Goal: Obtain resource: Download file/media

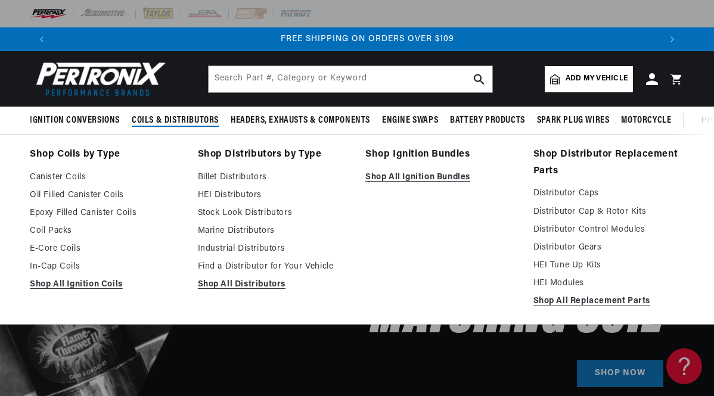
scroll to position [0, 1213]
click at [235, 229] on link "Marine Distributors" at bounding box center [273, 231] width 151 height 14
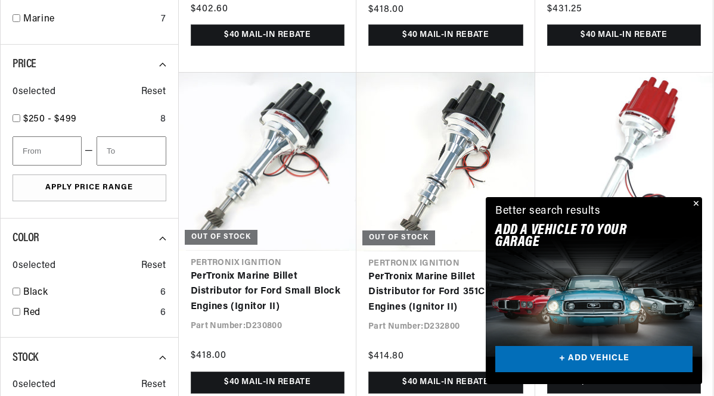
scroll to position [748, 0]
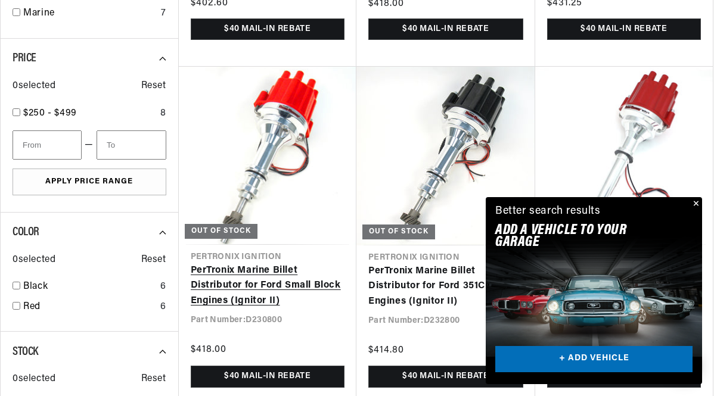
click at [278, 263] on link "PerTronix Marine Billet Distributor for Ford Small Block Engines (Ignitor II)" at bounding box center [268, 286] width 154 height 46
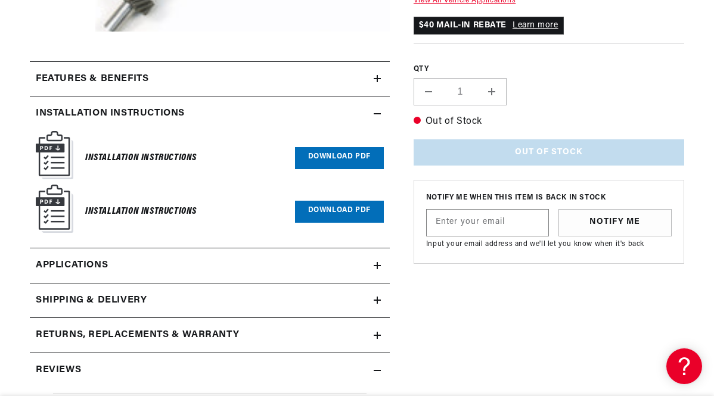
scroll to position [0, 36]
click at [327, 163] on link "Download PDF" at bounding box center [339, 158] width 89 height 22
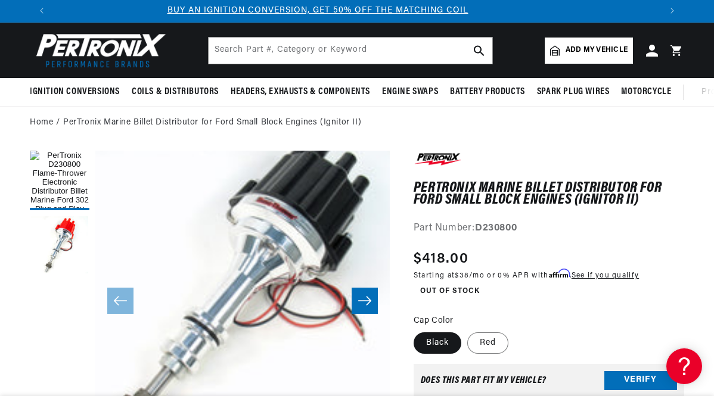
scroll to position [0, 0]
